Goal: Check status: Check status

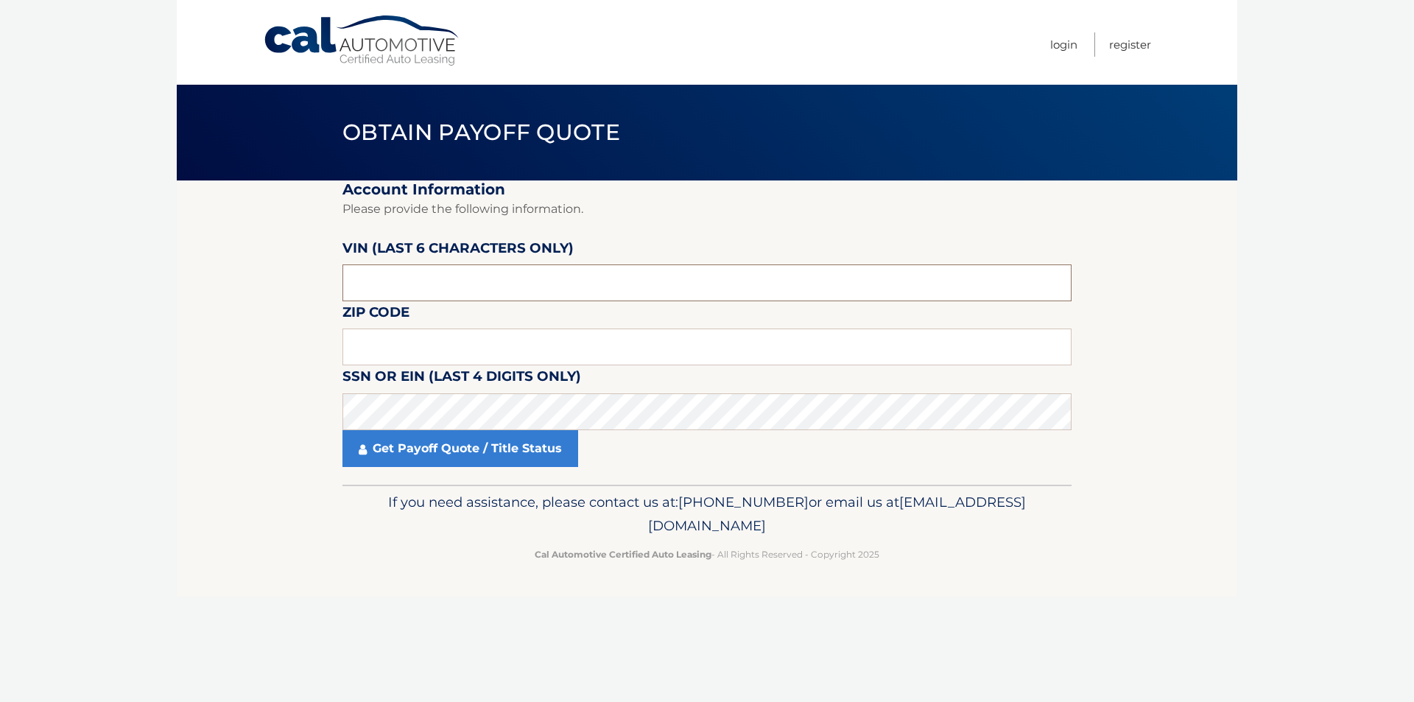
click at [513, 280] on input "text" at bounding box center [707, 282] width 729 height 37
paste input "327585"
type input "327585"
click at [457, 345] on input "text" at bounding box center [707, 347] width 729 height 37
type input "07871"
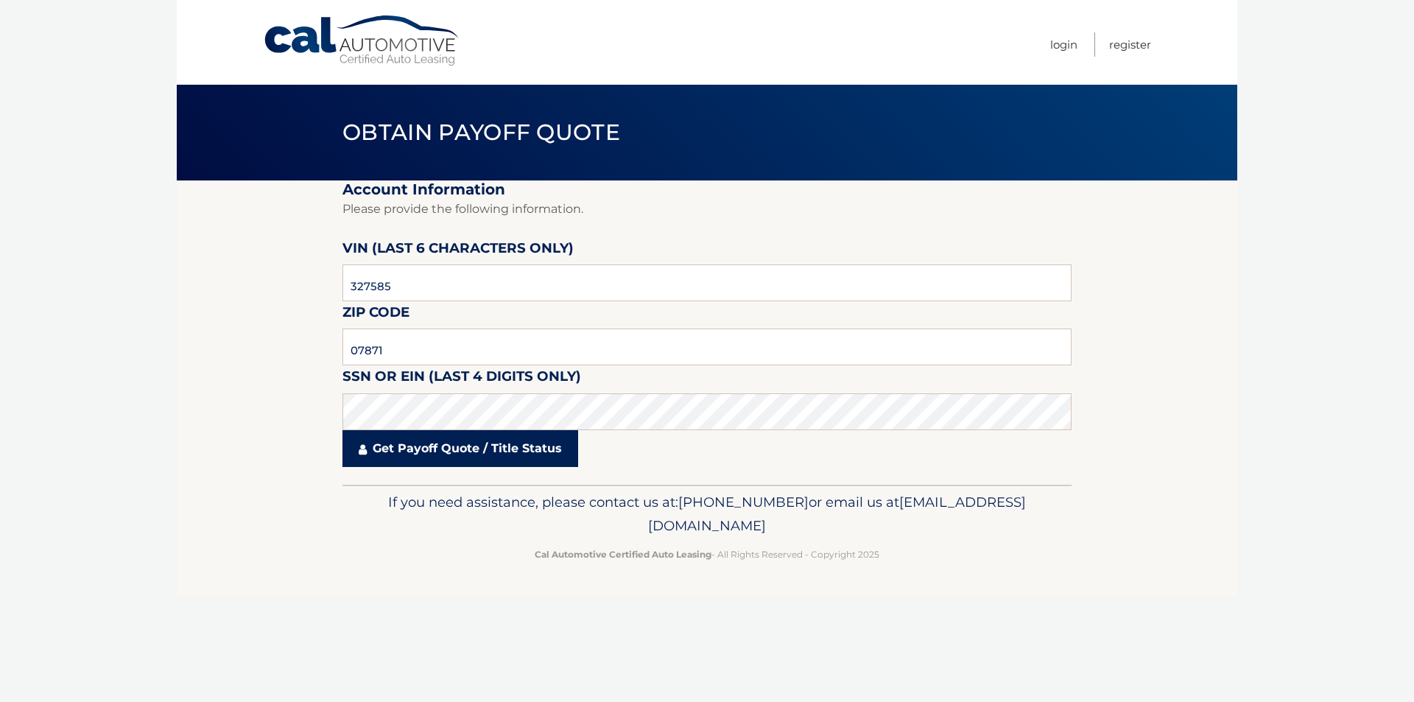
click at [505, 446] on link "Get Payoff Quote / Title Status" at bounding box center [461, 448] width 236 height 37
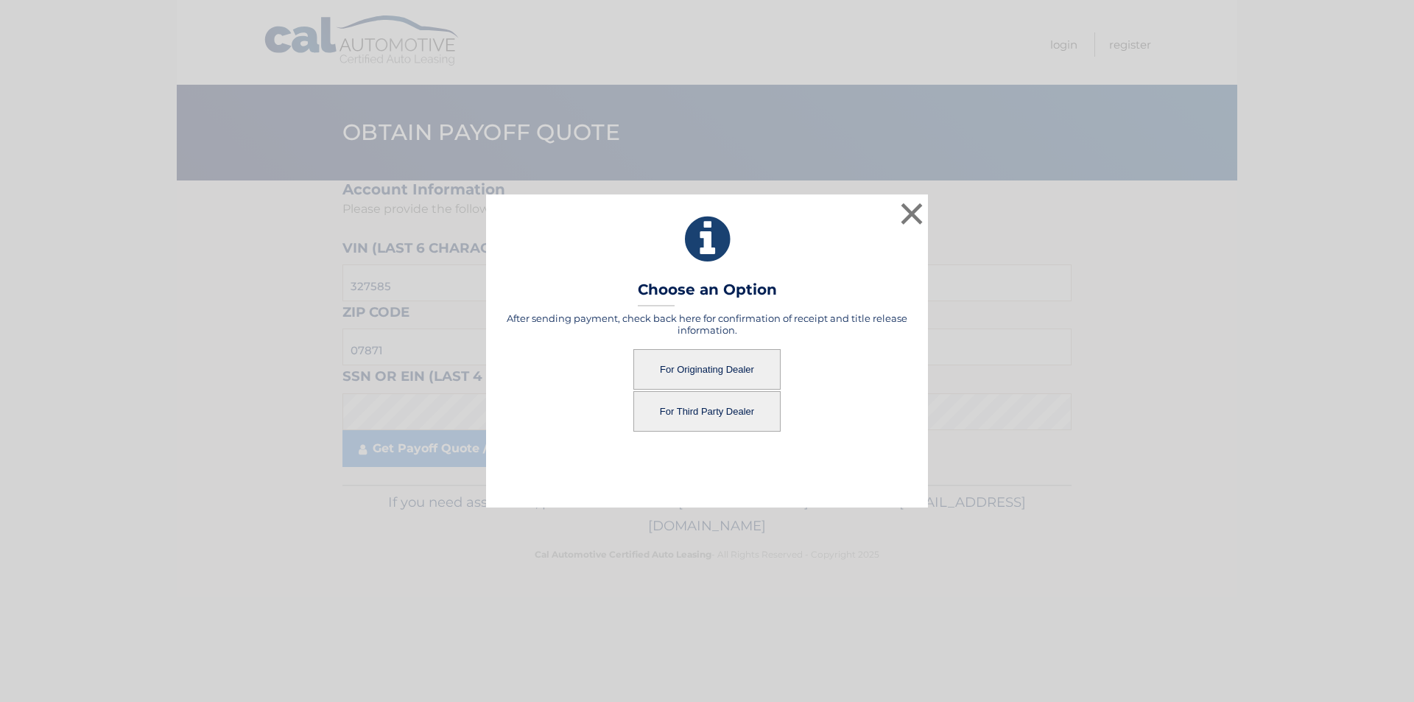
click at [697, 368] on button "For Originating Dealer" at bounding box center [706, 369] width 147 height 41
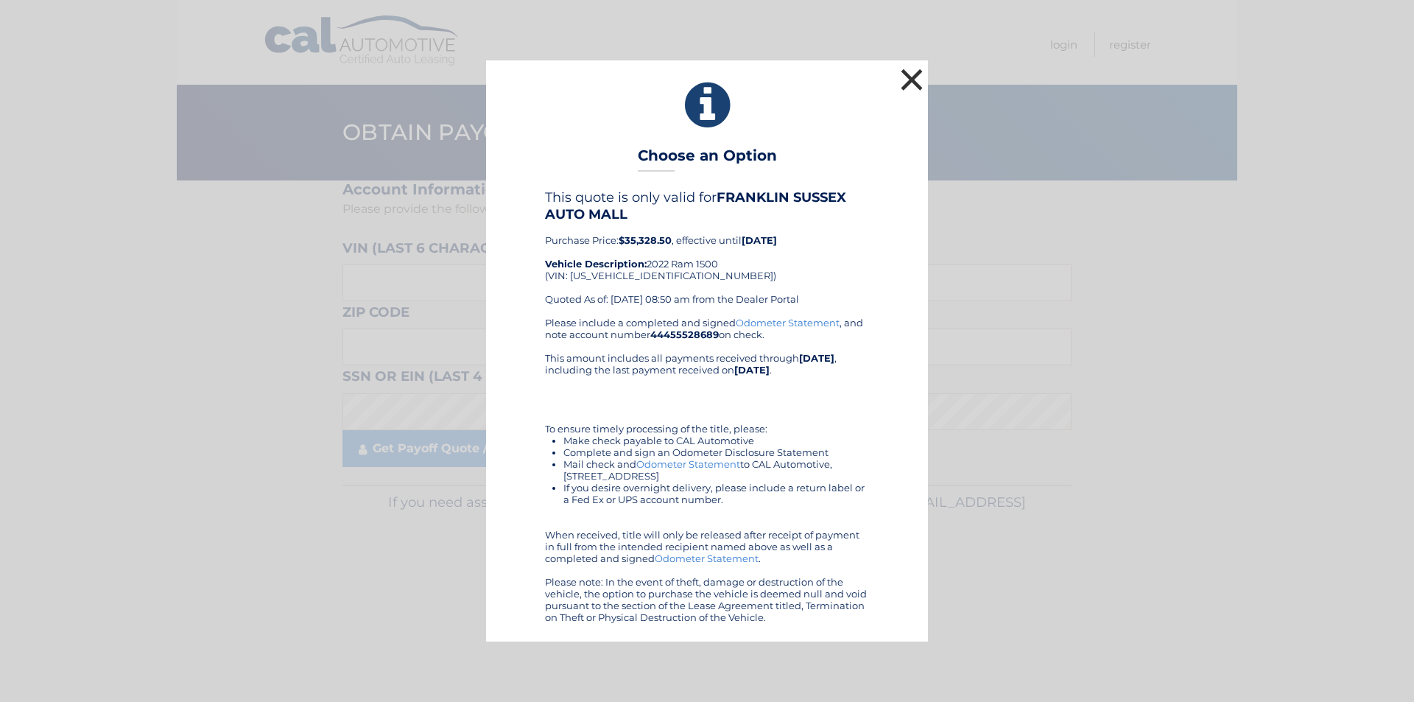
click at [910, 84] on button "×" at bounding box center [911, 79] width 29 height 29
